Goal: Task Accomplishment & Management: Manage account settings

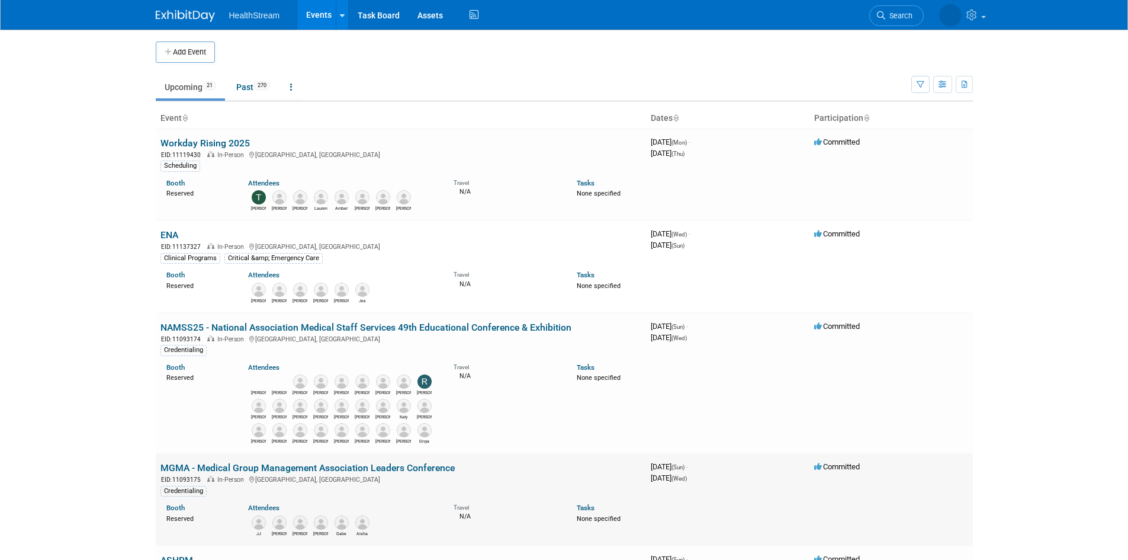
click at [316, 468] on link "MGMA - Medical Group Management Association Leaders Conference" at bounding box center [307, 467] width 294 height 11
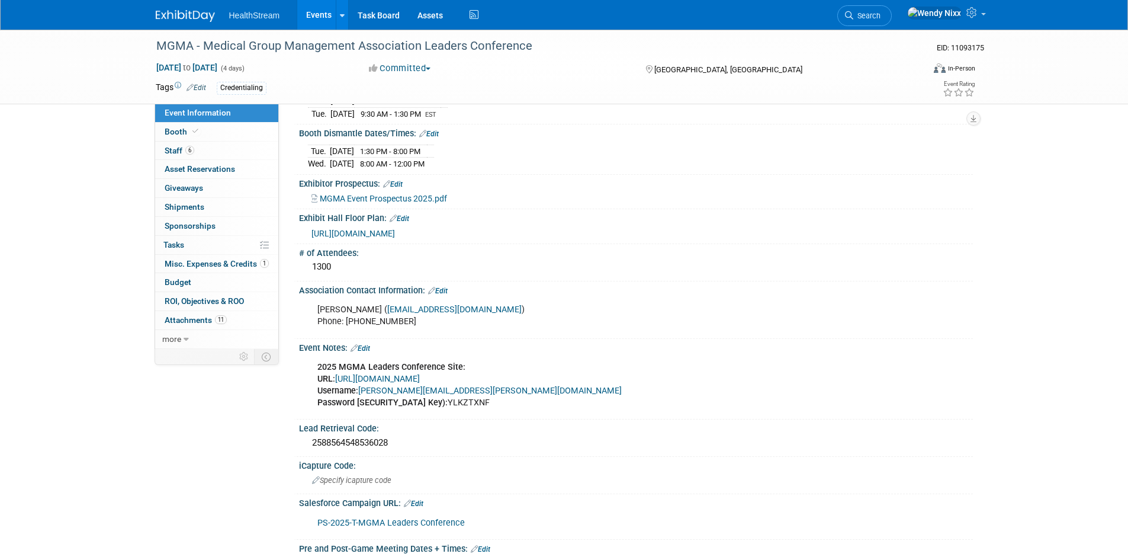
scroll to position [355, 0]
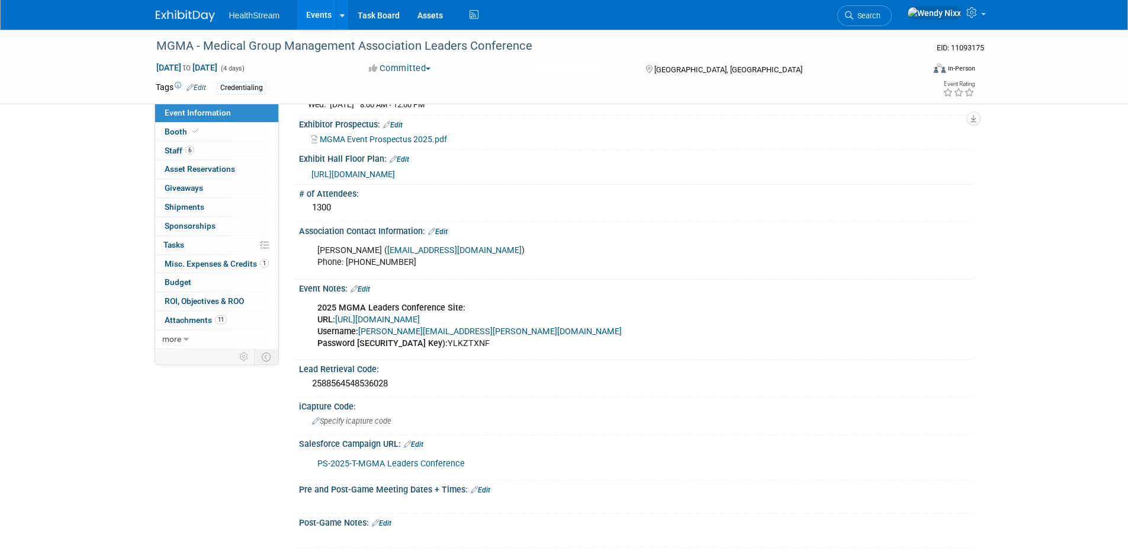
drag, startPoint x: 316, startPoint y: 304, endPoint x: 596, endPoint y: 357, distance: 284.5
click at [596, 357] on div "Event Notes: Edit 2025 MGMA Leaders Conference Site: URL: [URL][DOMAIN_NAME] Us…" at bounding box center [633, 319] width 679 height 81
click at [316, 304] on div "2025 MGMA Leaders Conference Site: URL: [URL][DOMAIN_NAME] Username: [PERSON_NA…" at bounding box center [576, 325] width 534 height 59
click at [320, 303] on b "2025 MGMA Leaders Conference Site:" at bounding box center [391, 308] width 148 height 10
click at [364, 286] on link "Edit" at bounding box center [361, 289] width 20 height 8
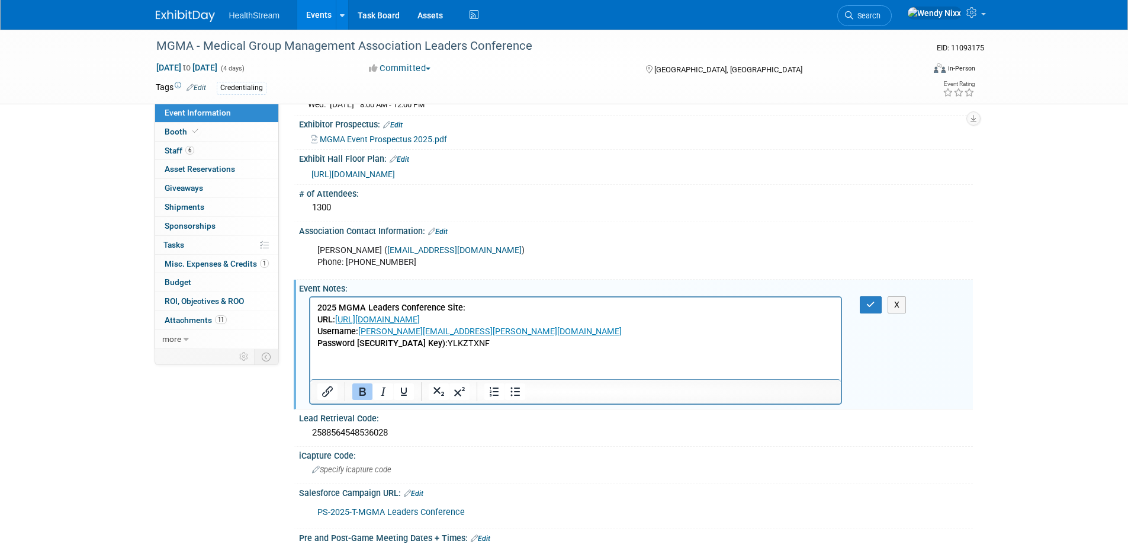
scroll to position [0, 0]
drag, startPoint x: 315, startPoint y: 306, endPoint x: 362, endPoint y: 316, distance: 47.7
click at [427, 333] on html "2025 MGMA Leaders Conference Site: URL: [URL][DOMAIN_NAME] Username: [PERSON_NA…" at bounding box center [575, 323] width 531 height 52
drag, startPoint x: 317, startPoint y: 306, endPoint x: 490, endPoint y: 355, distance: 179.9
click at [490, 349] on html "2025 MGMA Leaders Conference Site: URL: [URL][DOMAIN_NAME] Username: [PERSON_NA…" at bounding box center [575, 323] width 531 height 52
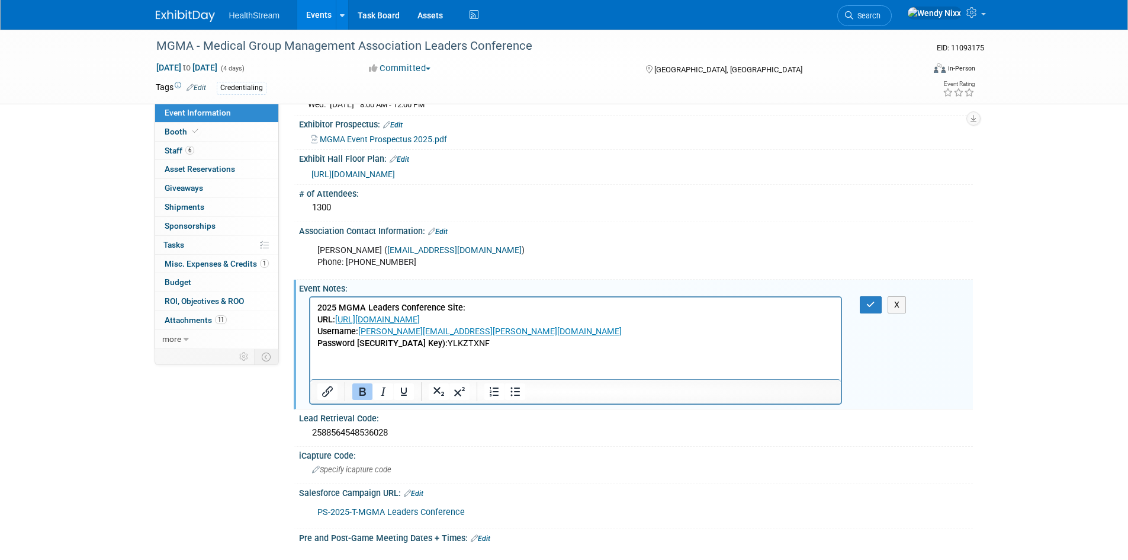
copy p "2025 MGMA Leaders Conference Site: URL: [URL][DOMAIN_NAME] Username: [PERSON_NA…"
click at [324, 12] on link "Events" at bounding box center [318, 15] width 43 height 30
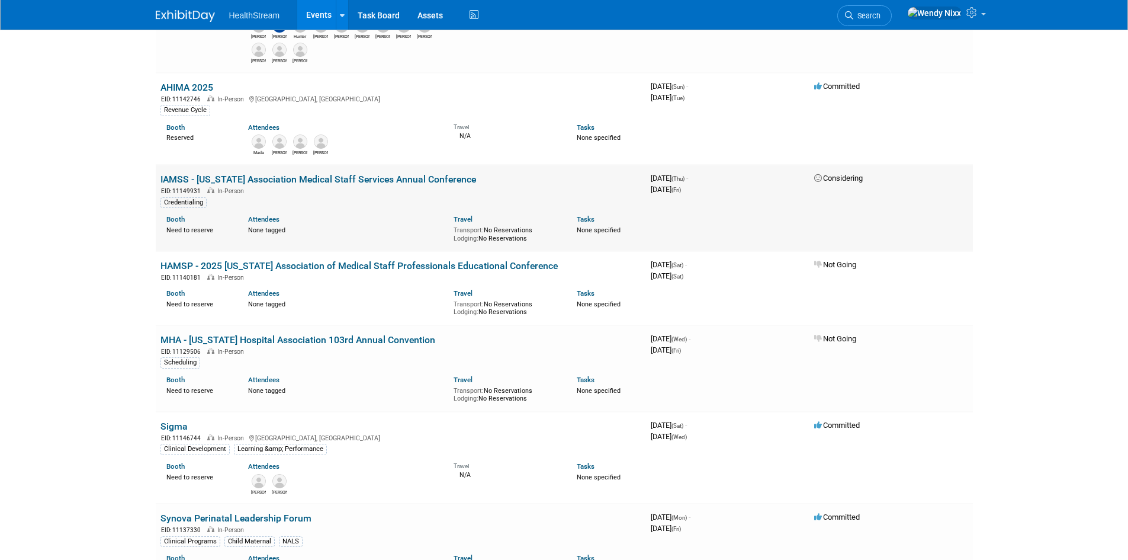
scroll to position [888, 0]
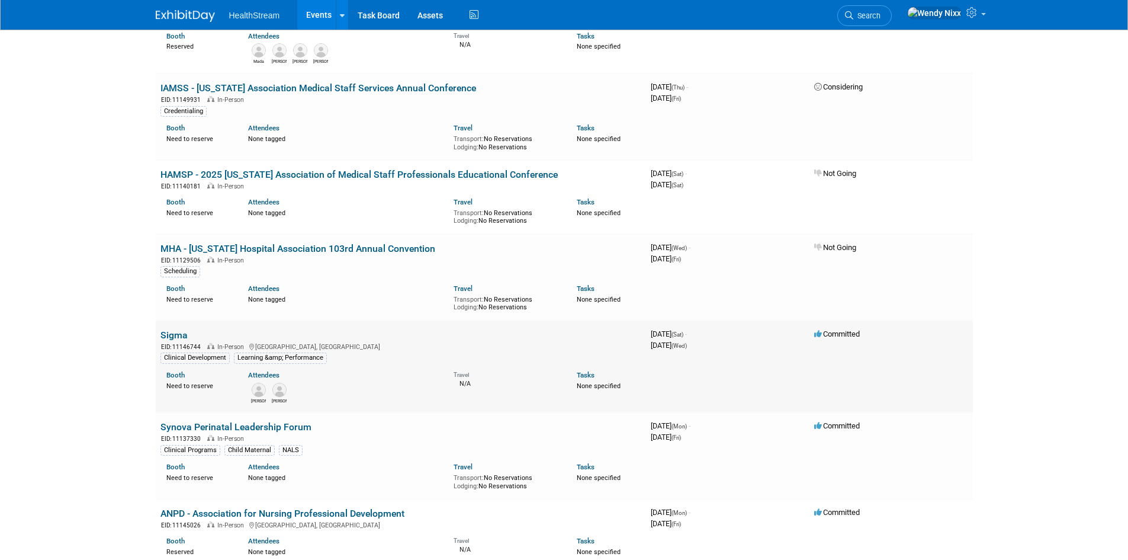
click at [173, 329] on link "Sigma" at bounding box center [173, 334] width 27 height 11
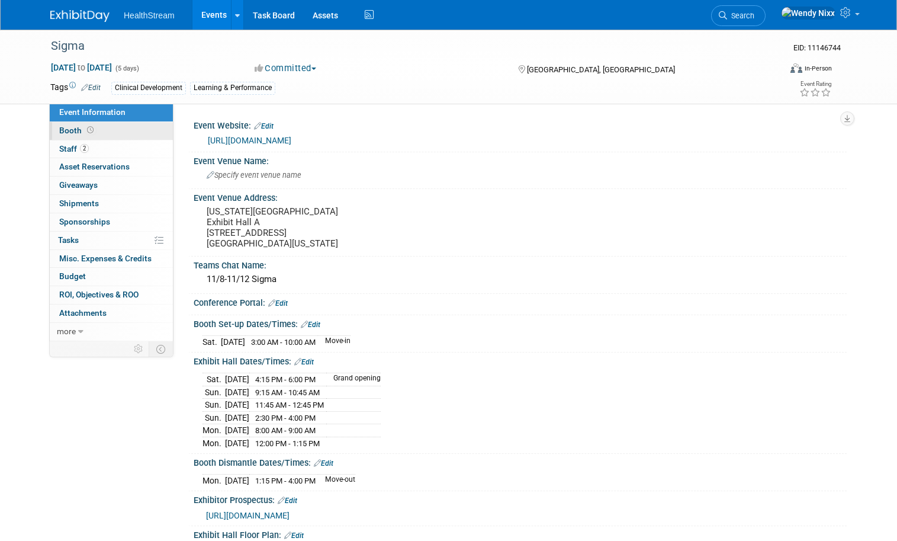
click at [62, 128] on span "Booth" at bounding box center [77, 130] width 37 height 9
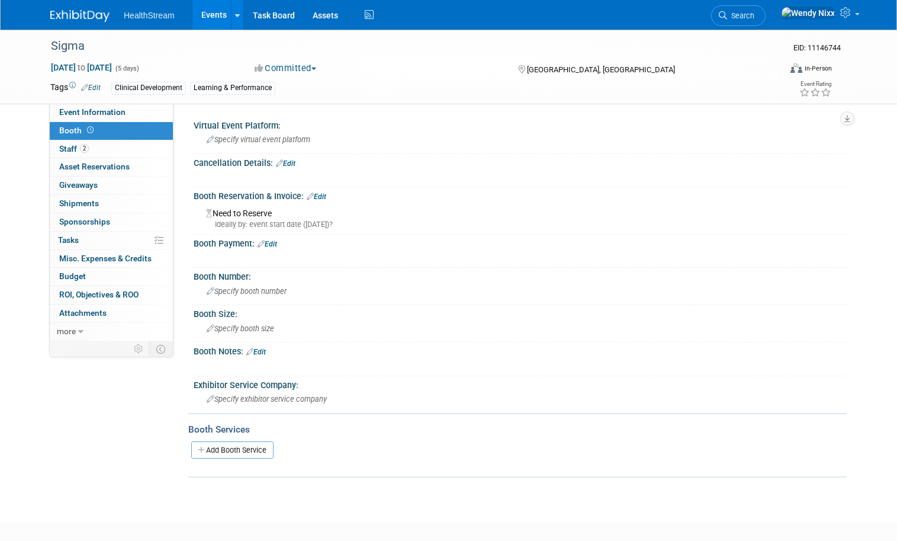
click at [315, 197] on link "Edit" at bounding box center [317, 196] width 20 height 8
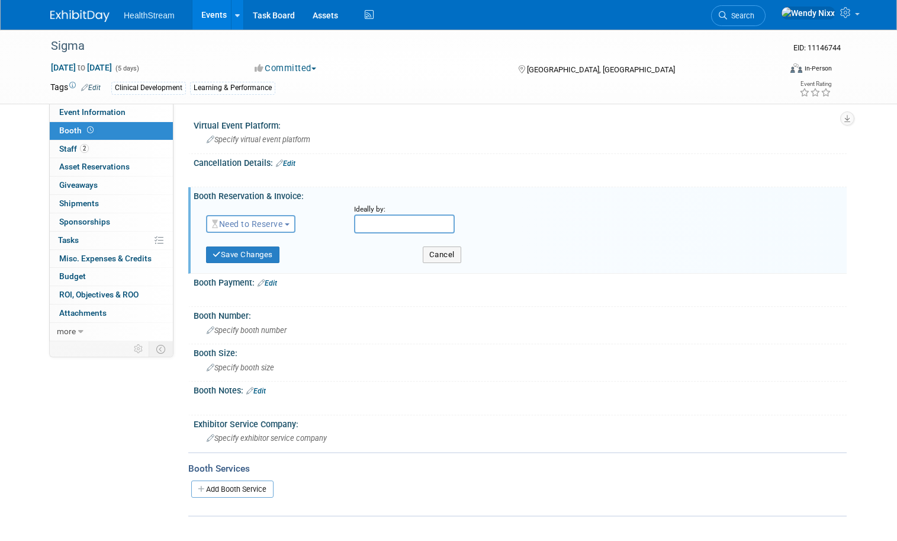
click at [283, 226] on button "Need to Reserve" at bounding box center [250, 224] width 89 height 18
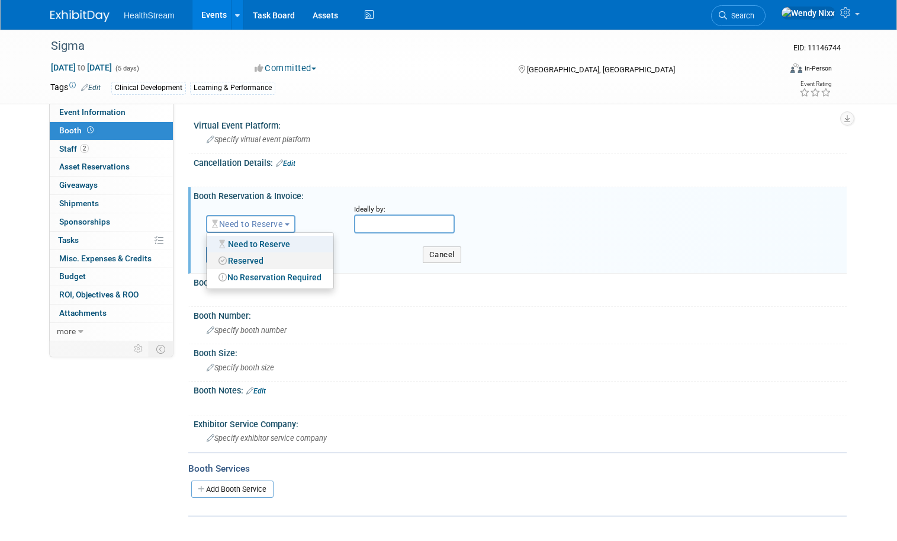
click at [252, 260] on link "Reserved" at bounding box center [270, 260] width 127 height 17
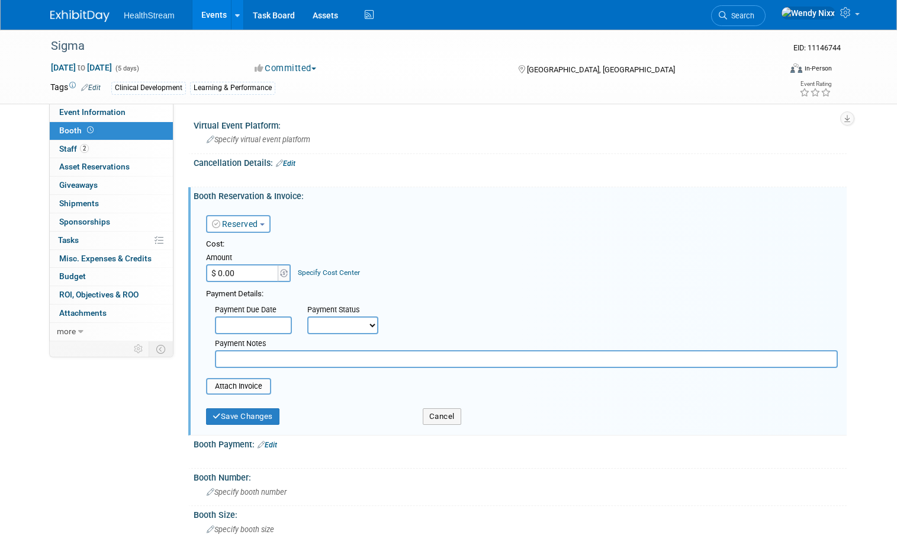
click at [243, 275] on input "$ 0.00" at bounding box center [243, 273] width 74 height 18
type input "$ 3,775.00"
click at [252, 358] on input "text" at bounding box center [526, 359] width 623 height 18
type input "Extend AMEX (wn)"
click at [233, 420] on button "Save Changes" at bounding box center [242, 416] width 73 height 17
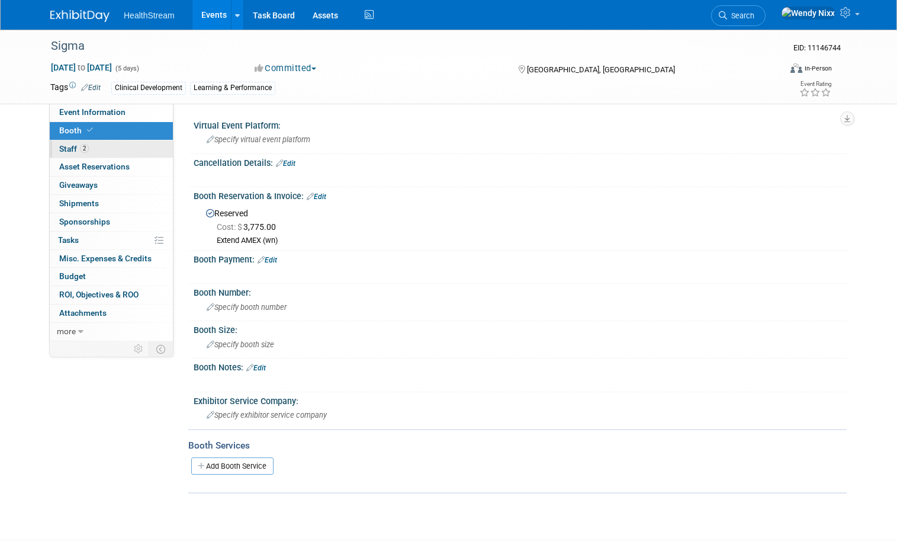
click at [61, 150] on span "Staff 2" at bounding box center [74, 148] width 30 height 9
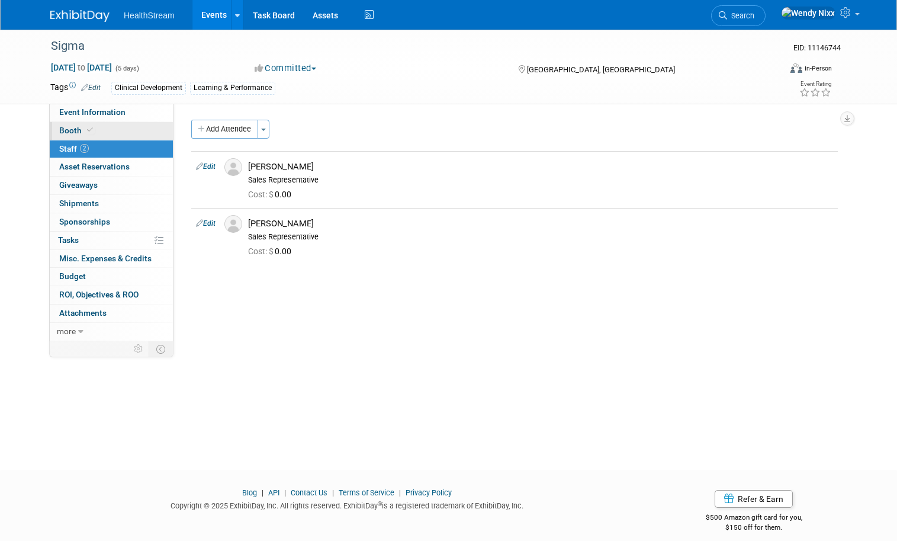
click at [60, 129] on span "Booth" at bounding box center [77, 130] width 36 height 9
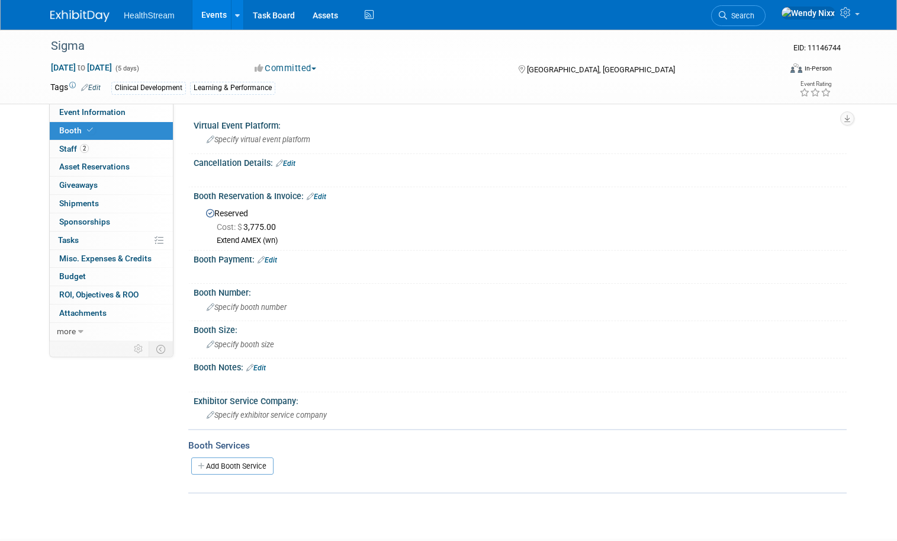
click at [263, 259] on link "Edit" at bounding box center [268, 260] width 20 height 8
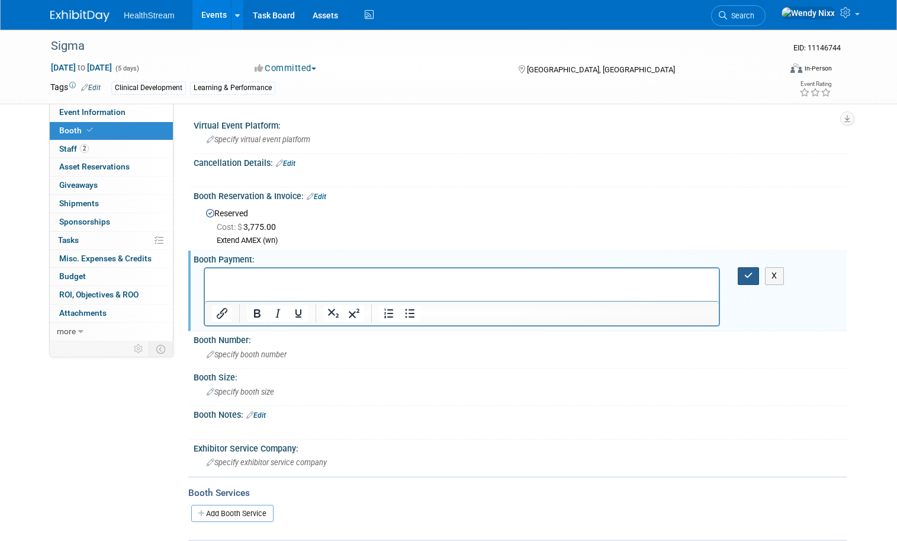
click at [754, 271] on button "button" at bounding box center [749, 275] width 22 height 17
click at [751, 275] on icon "button" at bounding box center [748, 275] width 9 height 8
click at [753, 275] on icon "button" at bounding box center [748, 275] width 9 height 8
click at [759, 364] on div "Specify booth number" at bounding box center [520, 355] width 653 height 20
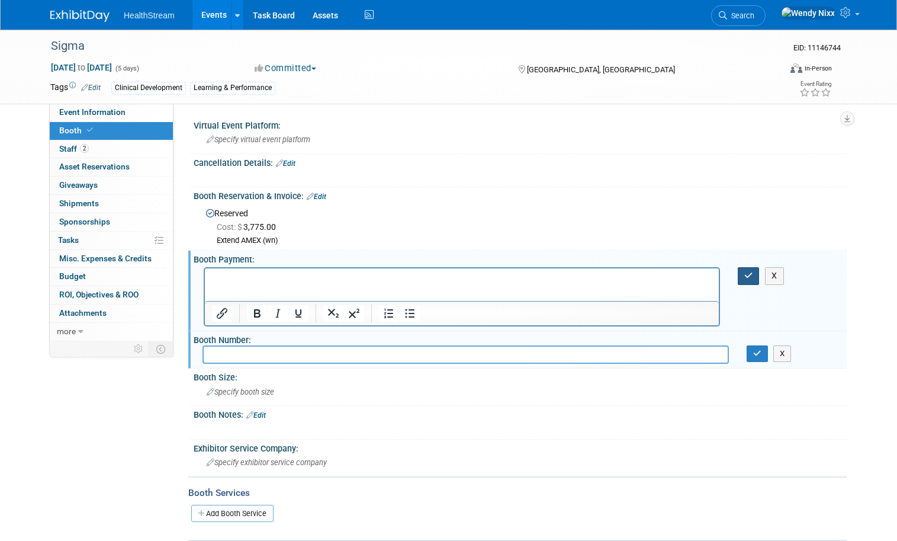
click at [752, 273] on button "button" at bounding box center [749, 275] width 22 height 17
click at [752, 273] on icon "button" at bounding box center [748, 275] width 9 height 8
click at [693, 175] on div at bounding box center [462, 177] width 516 height 12
click at [778, 274] on button "X" at bounding box center [774, 275] width 19 height 17
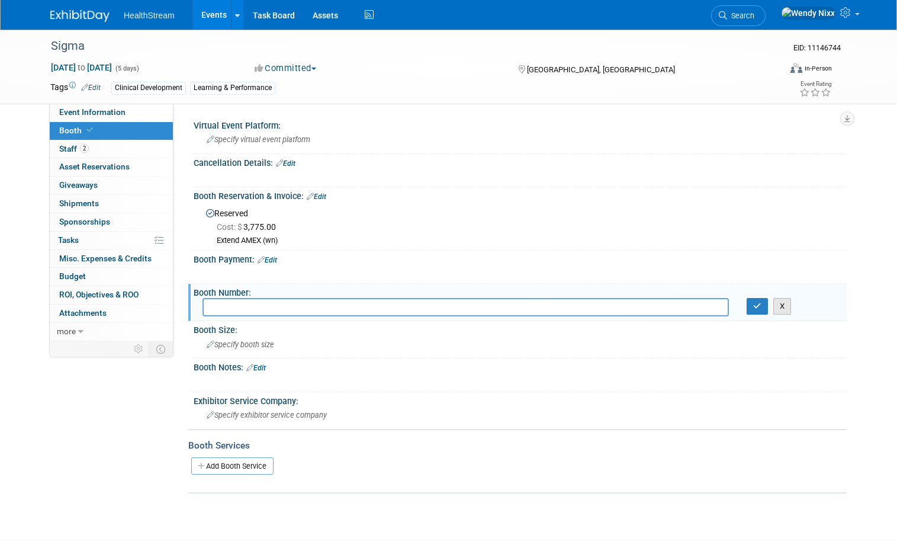
click at [791, 308] on button "X" at bounding box center [782, 306] width 18 height 17
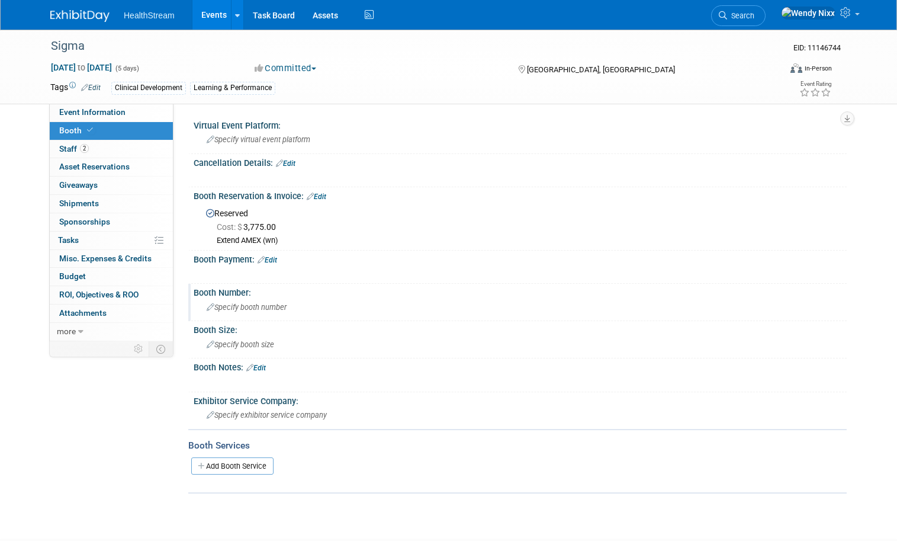
click at [267, 258] on link "Edit" at bounding box center [268, 260] width 20 height 8
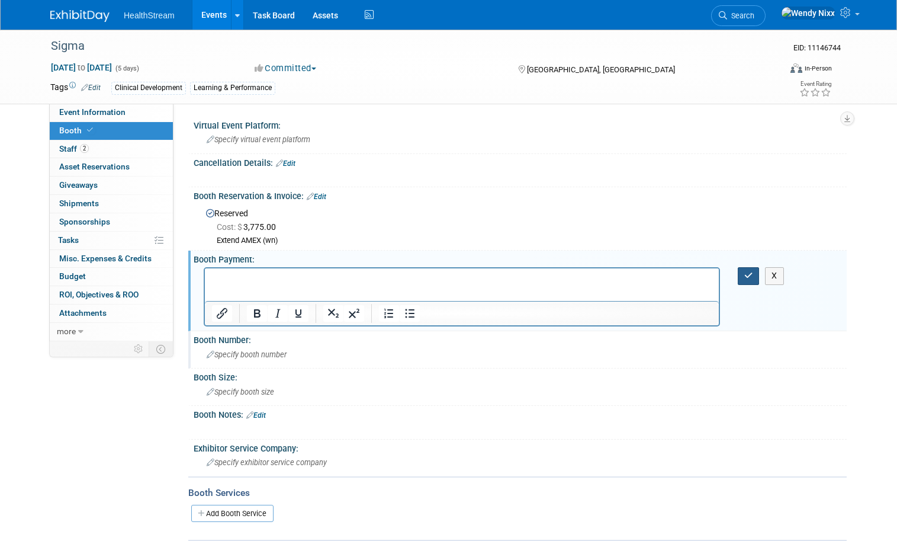
click at [750, 274] on icon "button" at bounding box center [748, 275] width 9 height 8
click at [751, 274] on icon "button" at bounding box center [748, 275] width 9 height 8
click at [687, 228] on div "Cost: $ 3,775.00" at bounding box center [527, 227] width 621 height 12
click at [670, 223] on div "Cost: $ 3,775.00" at bounding box center [527, 227] width 621 height 12
click at [671, 223] on div "Cost: $ 3,775.00" at bounding box center [527, 227] width 621 height 12
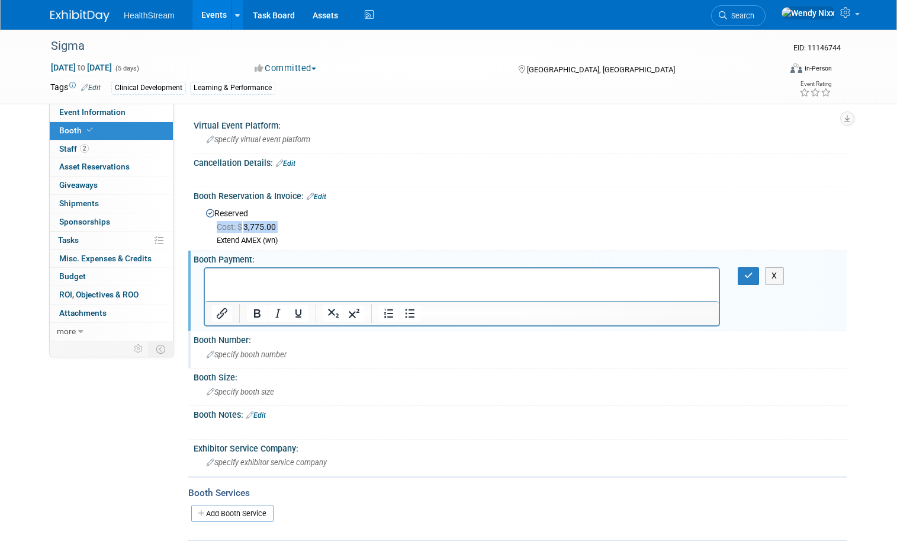
click at [671, 223] on div "Cost: $ 3,775.00" at bounding box center [527, 227] width 621 height 12
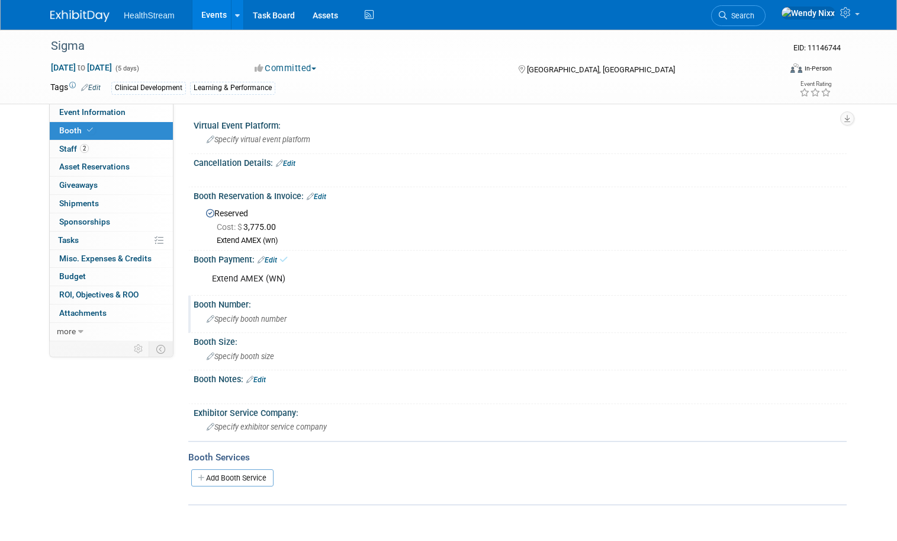
click at [218, 313] on div "Specify booth number" at bounding box center [520, 319] width 635 height 18
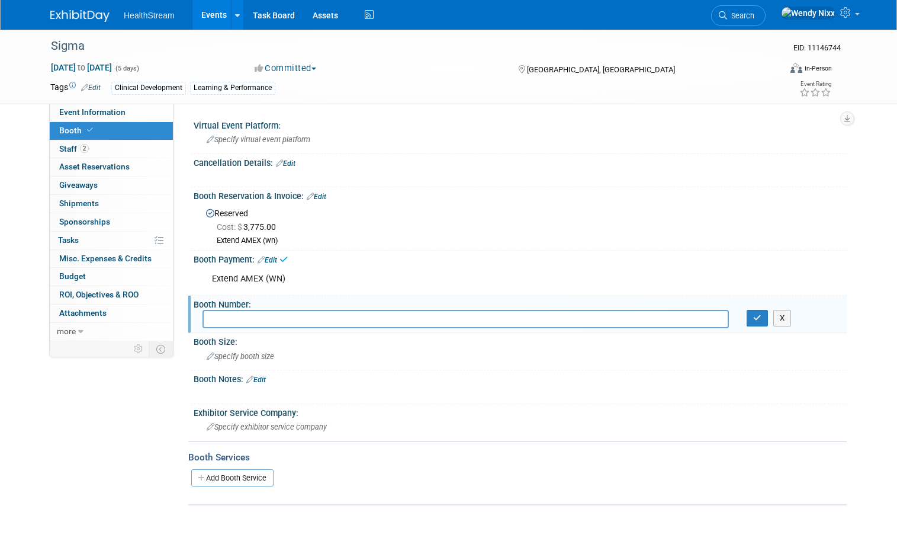
click at [495, 275] on div "Extend AMEX (WN)" at bounding box center [462, 279] width 516 height 24
click at [787, 317] on button "X" at bounding box center [782, 318] width 18 height 17
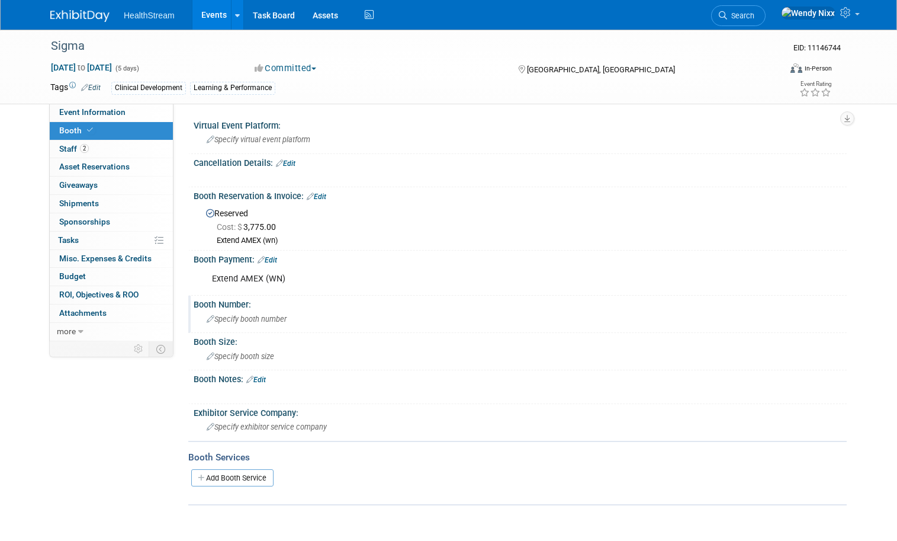
click at [311, 193] on link "Edit" at bounding box center [317, 196] width 20 height 8
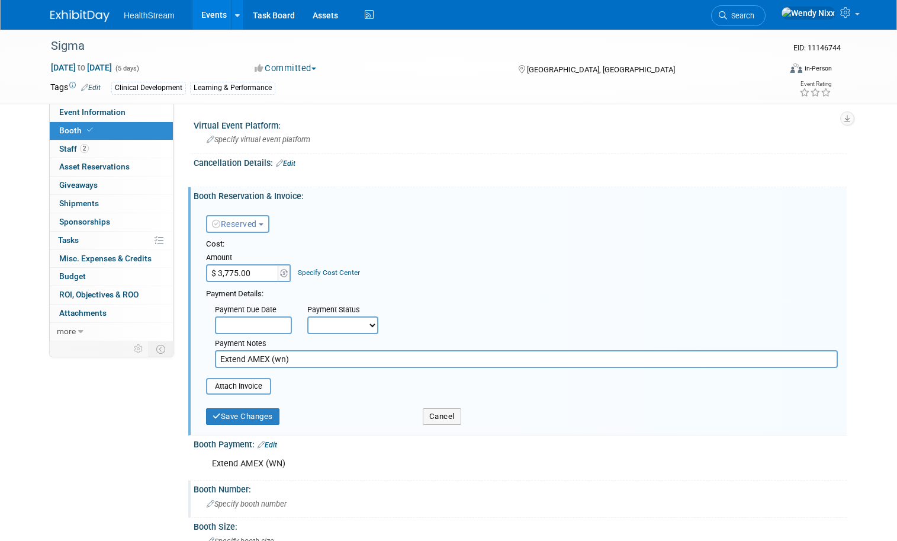
drag, startPoint x: 287, startPoint y: 357, endPoint x: 200, endPoint y: 351, distance: 87.2
click at [206, 351] on div "Payment Notes Extend AMEX (wn)" at bounding box center [526, 351] width 641 height 34
click at [250, 417] on button "Save Changes" at bounding box center [242, 416] width 73 height 17
